Goal: Communication & Community: Answer question/provide support

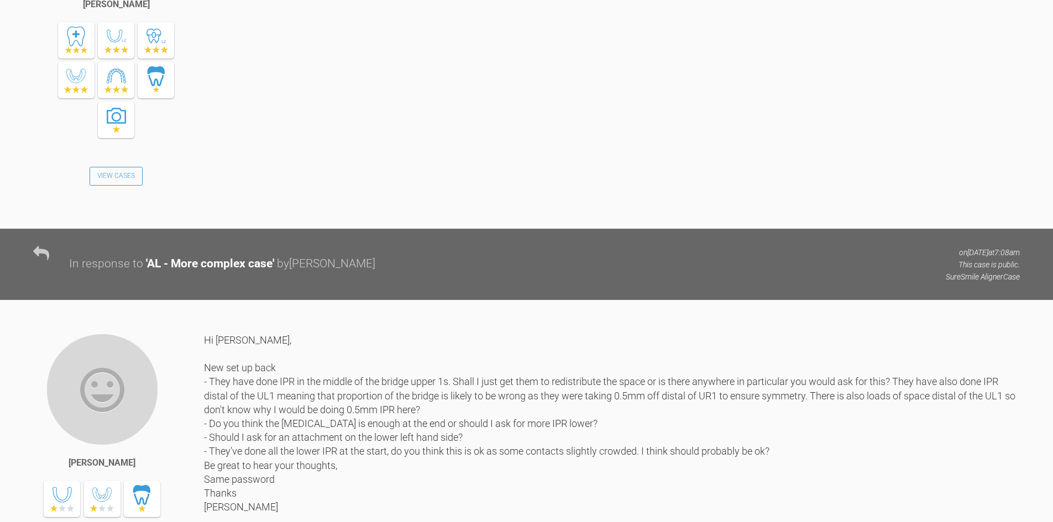
scroll to position [3046, 0]
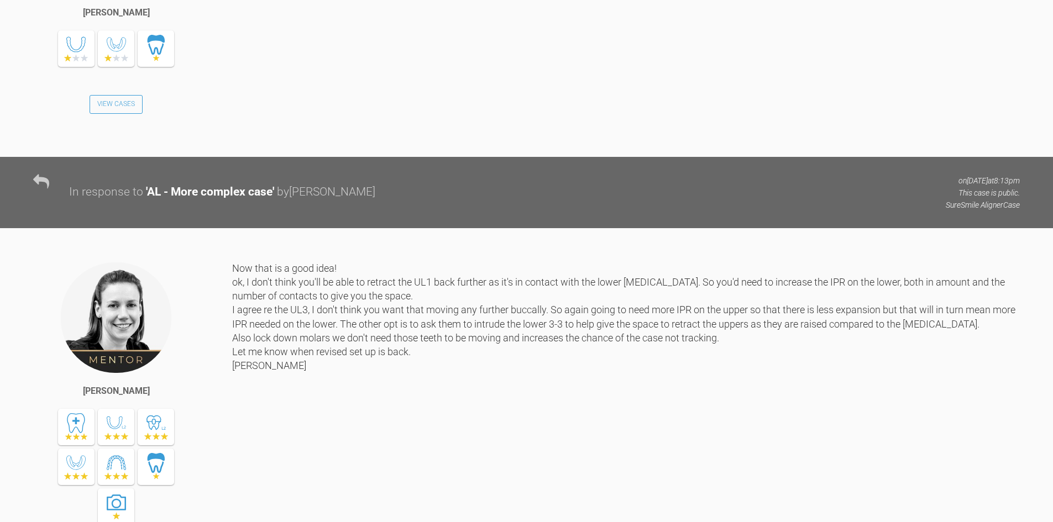
drag, startPoint x: 376, startPoint y: 142, endPoint x: 233, endPoint y: 144, distance: 143.7
click at [233, 140] on div "Yeah no problem, I've changed my password and once you've checked these, then I…" at bounding box center [626, 12] width 788 height 258
copy link "catiesherlock@googlemail.com"
drag, startPoint x: 299, startPoint y: 154, endPoint x: 233, endPoint y: 154, distance: 65.2
click at [233, 140] on div "Yeah no problem, I've changed my password and once you've checked these, then I…" at bounding box center [626, 12] width 788 height 258
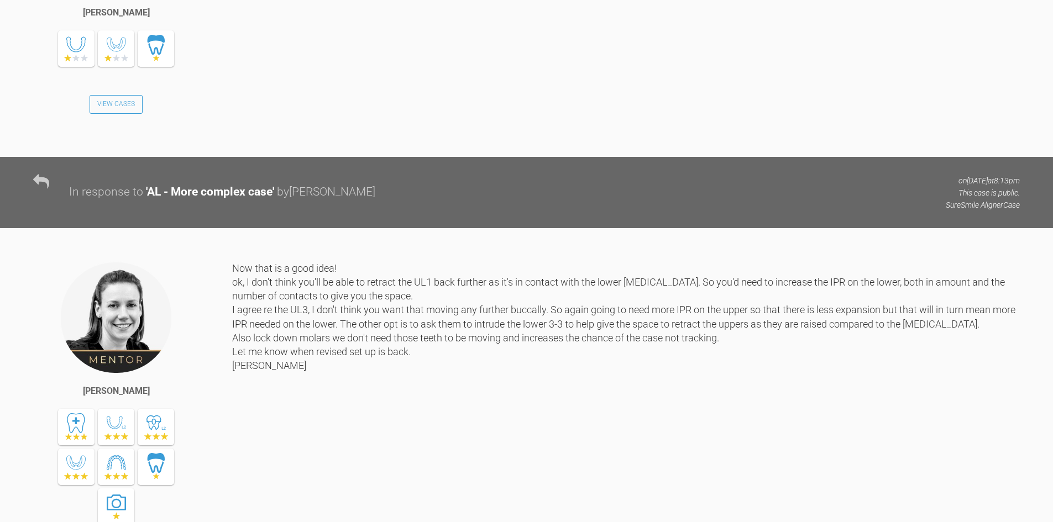
copy div "Mylespippa19+"
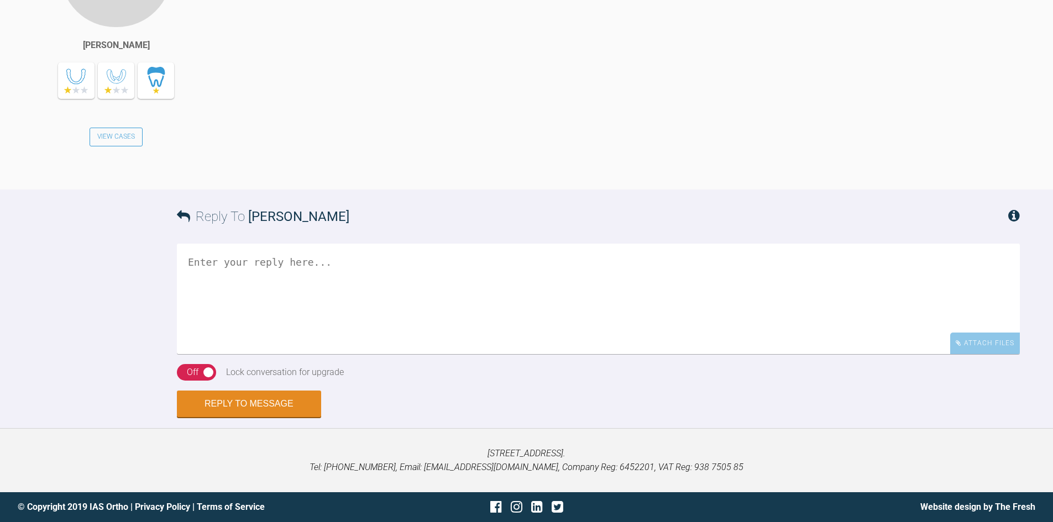
scroll to position [8629, 0]
click at [491, 354] on textarea at bounding box center [598, 299] width 843 height 111
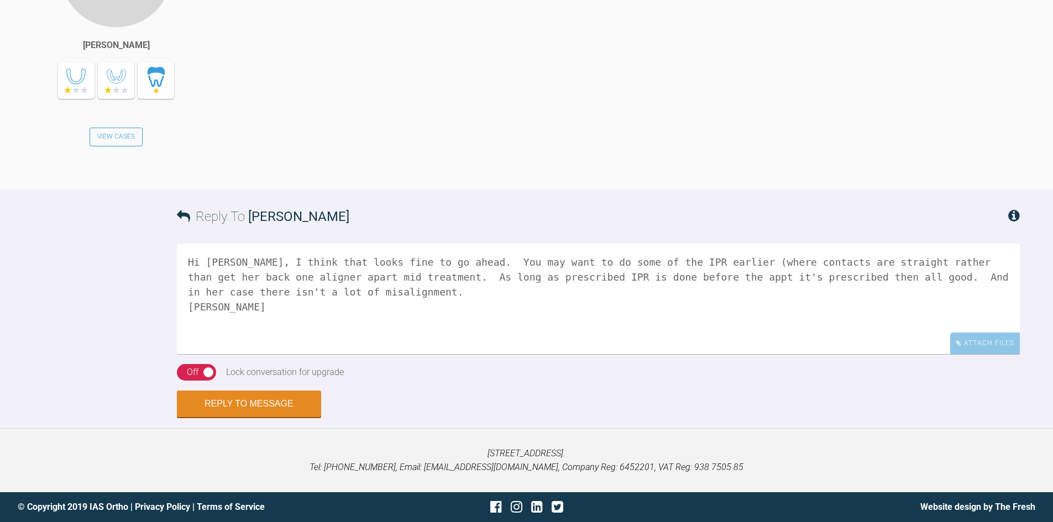
click at [290, 354] on textarea "Hi Catie, I think that looks fine to go ahead. You may want to do some of the I…" at bounding box center [598, 299] width 843 height 111
type textarea "Hi Catie, I think that looks fine to go ahead. You may want to do some of the I…"
click at [285, 407] on button "Reply to Message" at bounding box center [249, 405] width 144 height 27
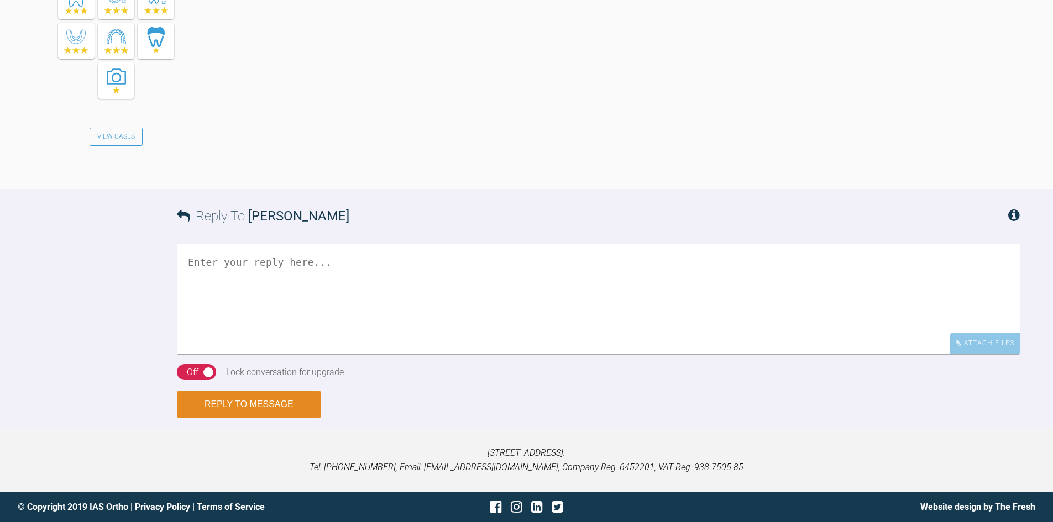
scroll to position [9135, 0]
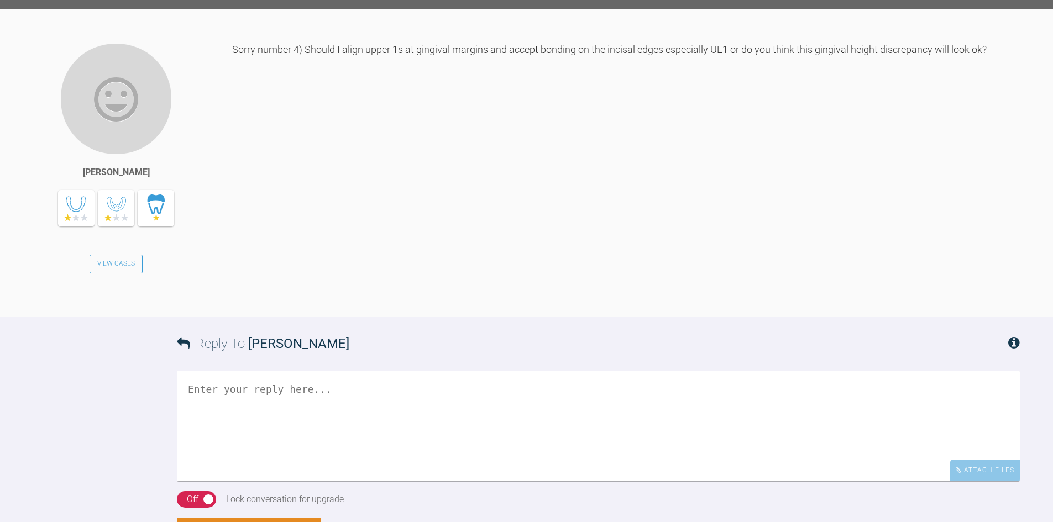
scroll to position [6823, 0]
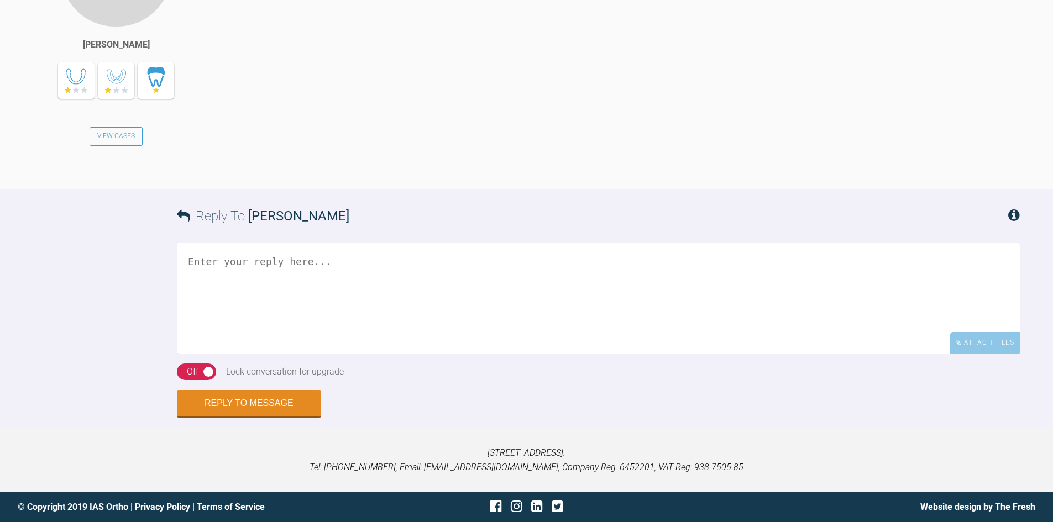
click at [342, 354] on textarea at bounding box center [598, 298] width 843 height 111
click at [183, 354] on textarea "Hi [PERSON_NAME], If you overlay the before" at bounding box center [598, 298] width 843 height 111
click at [375, 354] on textarea "Hi [PERSON_NAME], 1) If you overlay the before" at bounding box center [598, 298] width 843 height 111
click at [344, 354] on textarea "Hi [PERSON_NAME], 1) If you overlay the before after" at bounding box center [598, 298] width 843 height 111
click at [401, 354] on textarea "Hi [PERSON_NAME], 1) If you overlay the before/after" at bounding box center [598, 298] width 843 height 111
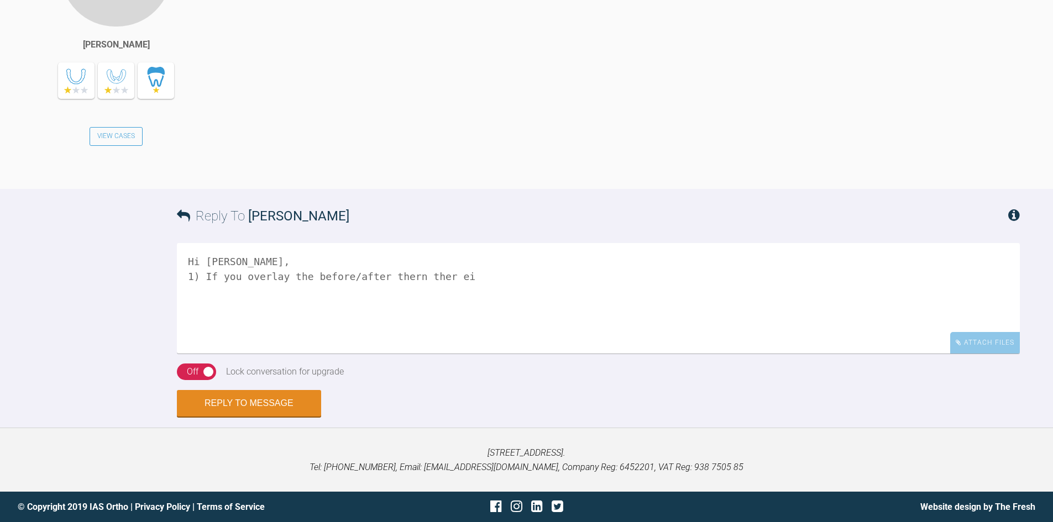
click at [402, 354] on textarea "Hi [PERSON_NAME], 1) If you overlay the before/after thern ther ei" at bounding box center [598, 298] width 843 height 111
drag, startPoint x: 483, startPoint y: 393, endPoint x: 397, endPoint y: 396, distance: 85.7
click at [397, 354] on textarea "Hi [PERSON_NAME], 1) If you overlay the before/after thern ther ei" at bounding box center [598, 298] width 843 height 111
click at [751, 354] on textarea "Hi [PERSON_NAME], 1) If you overlay the before/after then there isn't actually …" at bounding box center [598, 298] width 843 height 111
click at [861, 354] on textarea "Hi [PERSON_NAME], 1) If you overlay the before/after then there isn't actually …" at bounding box center [598, 298] width 843 height 111
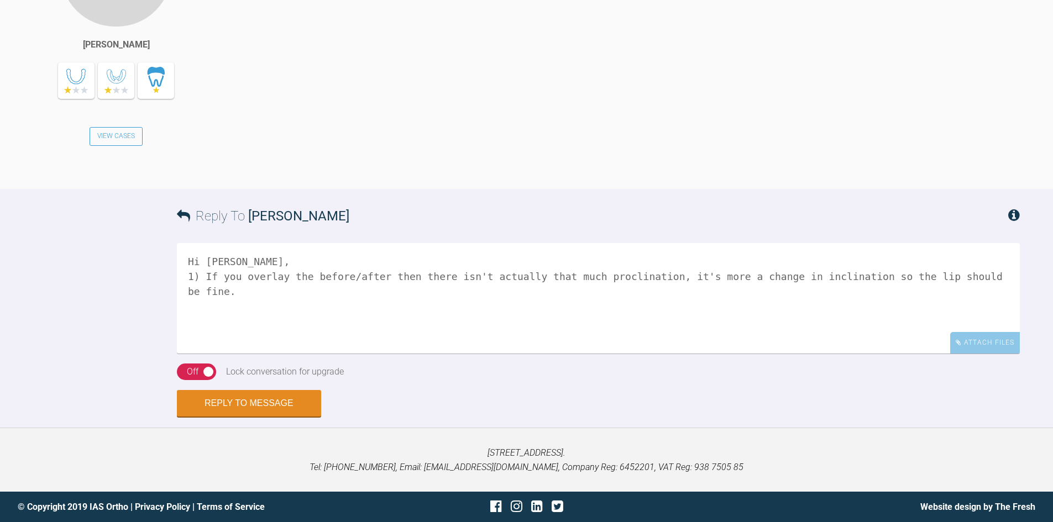
click at [200, 354] on textarea "Hi [PERSON_NAME], 1) If you overlay the before/after then there isn't actually …" at bounding box center [598, 298] width 843 height 111
click at [1013, 354] on textarea "Hi [PERSON_NAME], 1) If you overlay the before/after then there isn't actually …" at bounding box center [598, 298] width 843 height 111
click at [406, 354] on textarea "Hi [PERSON_NAME], 1) If you overlay the before/after then there isn't actually …" at bounding box center [598, 298] width 843 height 111
click at [794, 354] on textarea "Hi [PERSON_NAME], 1) If you overlay the before/after then there isn't actually …" at bounding box center [598, 298] width 843 height 111
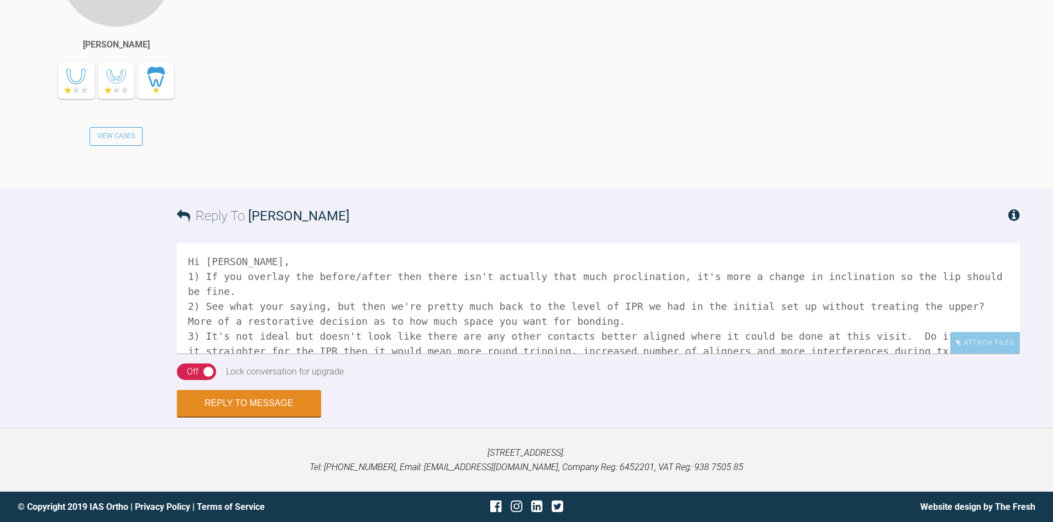
drag, startPoint x: 871, startPoint y: 437, endPoint x: 861, endPoint y: 440, distance: 10.9
click at [861, 354] on textarea "Hi [PERSON_NAME], 1) If you overlay the before/after then there isn't actually …" at bounding box center [598, 298] width 843 height 111
click at [928, 354] on textarea "Hi [PERSON_NAME], 1) If you overlay the before/after then there isn't actually …" at bounding box center [598, 298] width 843 height 111
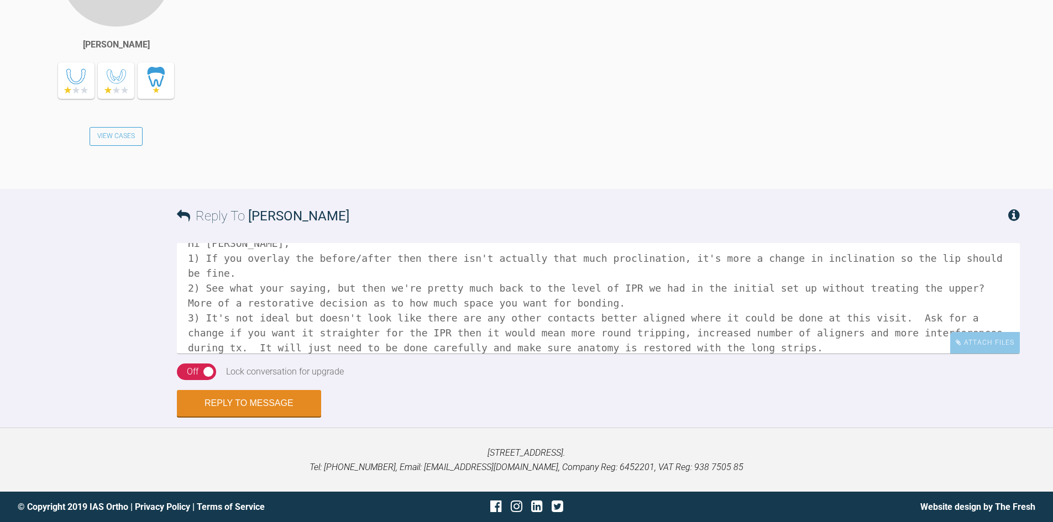
scroll to position [6938, 0]
click at [936, 349] on textarea "Hi [PERSON_NAME], 1) If you overlay the before/after then there isn't actually …" at bounding box center [598, 298] width 843 height 111
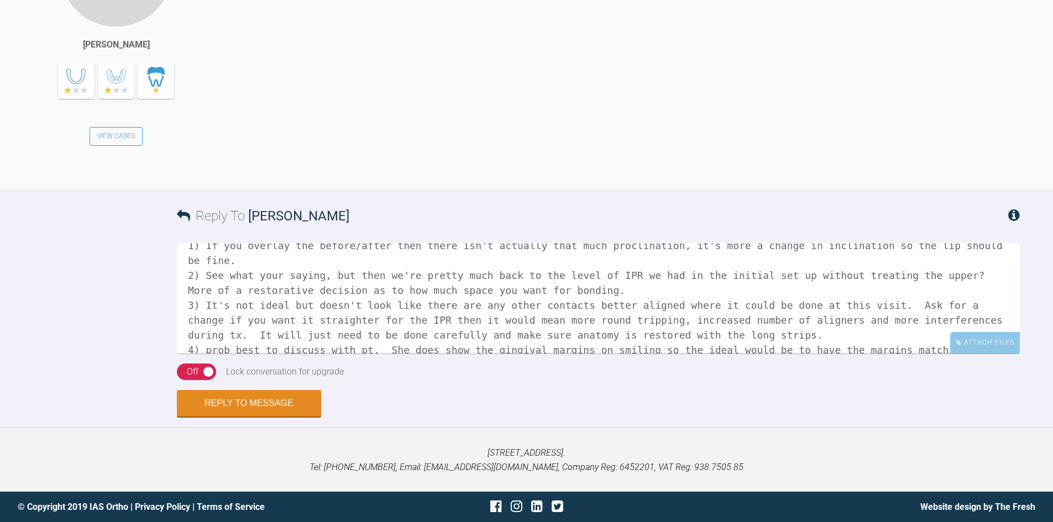
click at [861, 348] on textarea "Hi [PERSON_NAME], 1) If you overlay the before/after then there isn't actually …" at bounding box center [598, 298] width 843 height 111
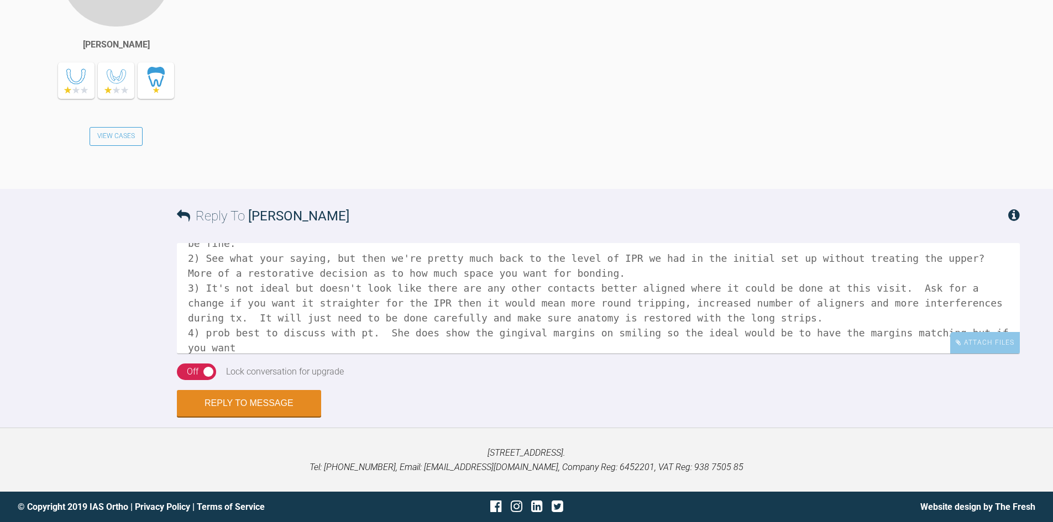
click at [957, 321] on textarea "Hi [PERSON_NAME], 1) If you overlay the before/after then there isn't actually …" at bounding box center [598, 298] width 843 height 111
click at [988, 319] on textarea "Hi [PERSON_NAME], 1) If you overlay the before/after then there isn't actually …" at bounding box center [598, 298] width 843 height 111
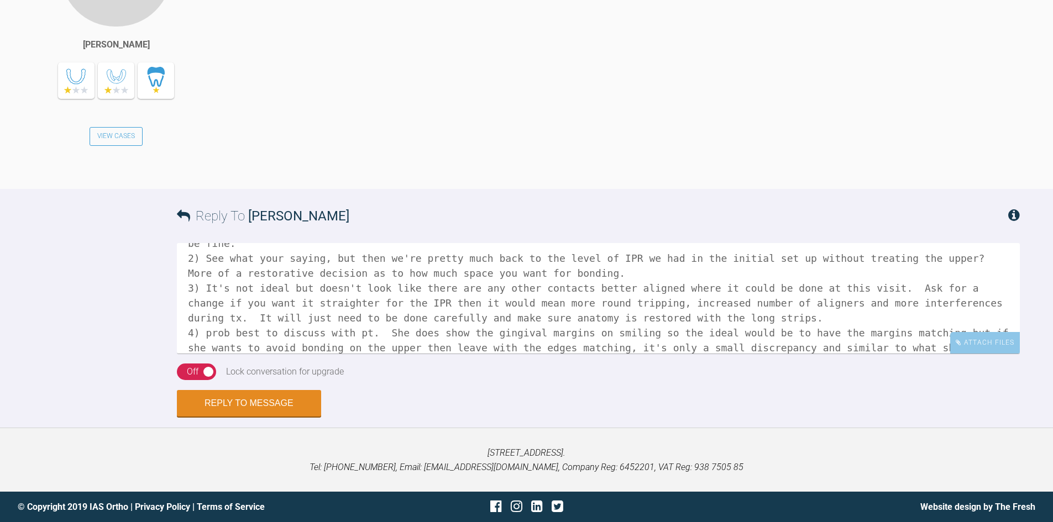
scroll to position [63, 0]
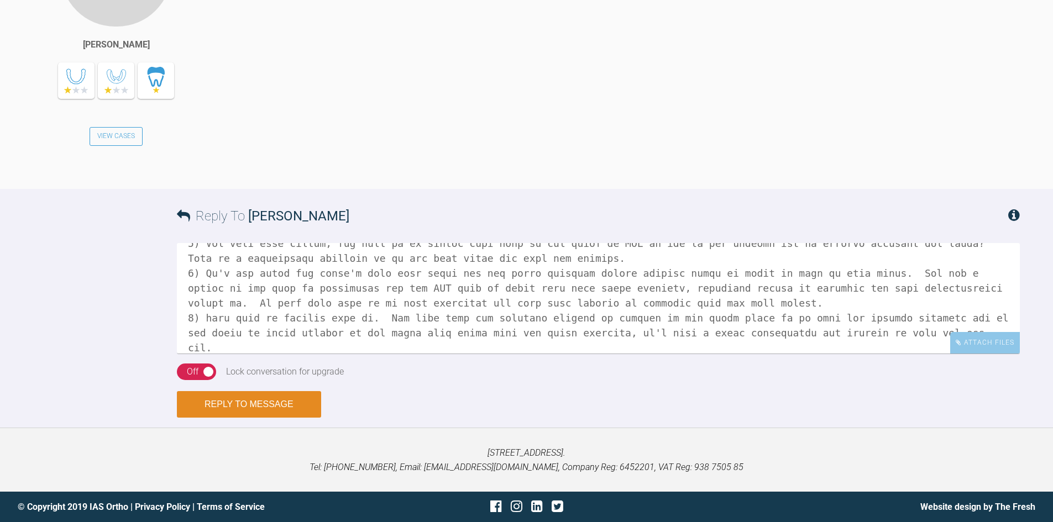
type textarea "Hi [PERSON_NAME], 1) If you overlay the before/after then there isn't actually …"
click at [266, 402] on button "Reply to Message" at bounding box center [249, 404] width 144 height 27
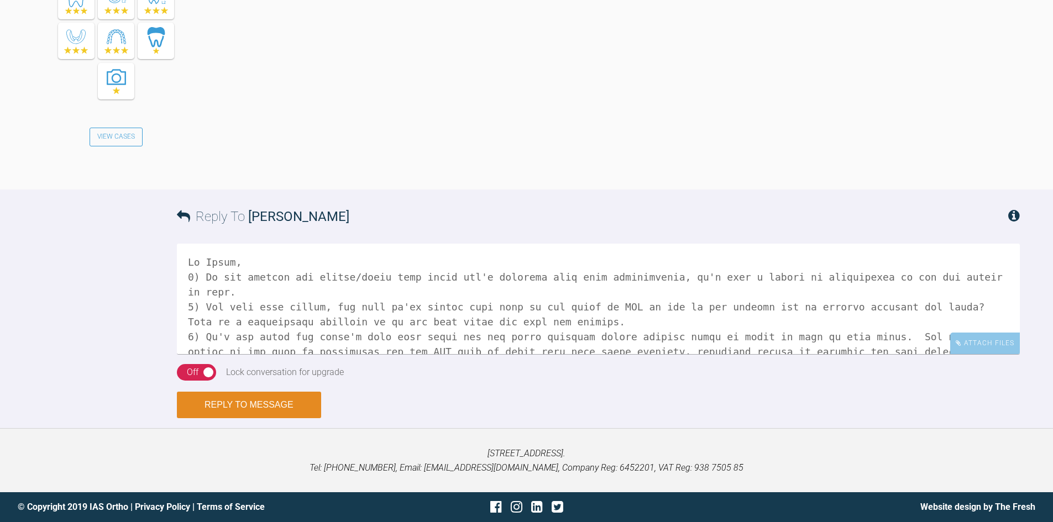
scroll to position [7334, 0]
